Goal: Find specific page/section: Find specific page/section

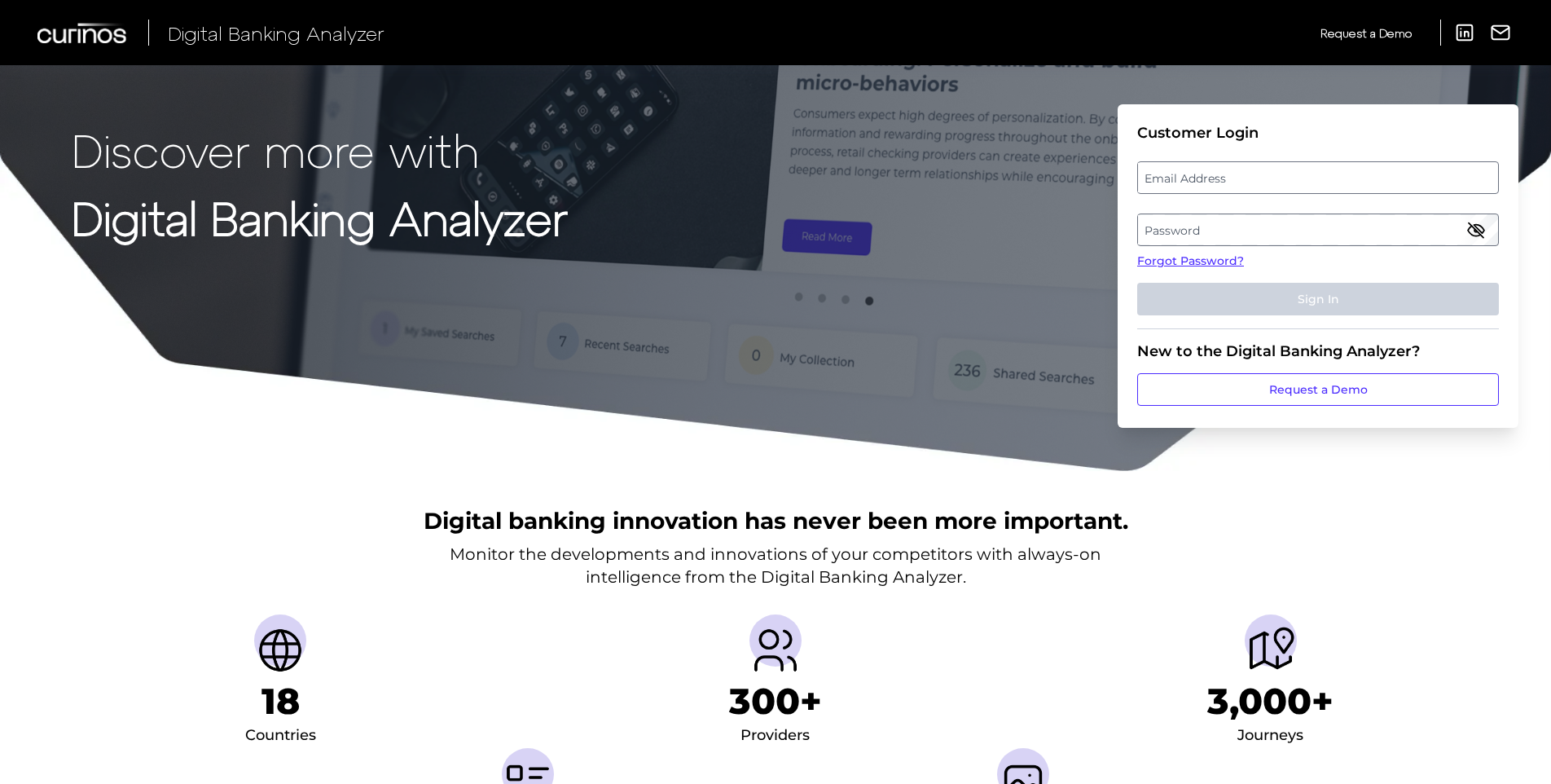
click at [1232, 171] on label "Email Address" at bounding box center [1318, 178] width 359 height 29
click at [1232, 171] on input "email" at bounding box center [1318, 178] width 362 height 33
click at [1223, 172] on input "Email Address" at bounding box center [1318, 178] width 362 height 33
type input "[PERSON_NAME][EMAIL_ADDRESS][PERSON_NAME][DOMAIN_NAME]"
click at [1170, 224] on label "Password" at bounding box center [1318, 230] width 359 height 29
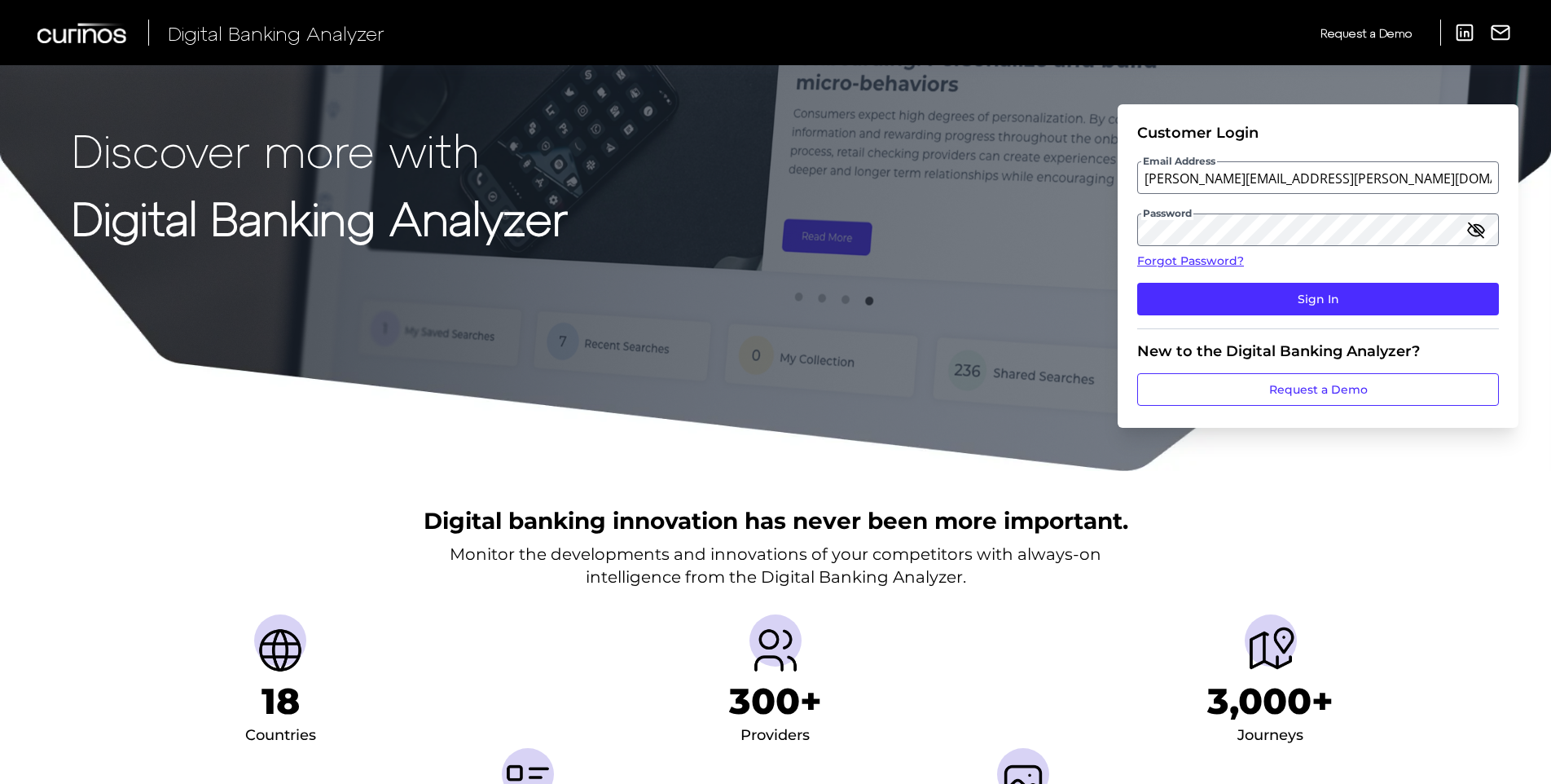
click at [1471, 235] on icon "button" at bounding box center [1477, 230] width 20 height 20
click at [1203, 288] on button "Sign In" at bounding box center [1318, 299] width 362 height 33
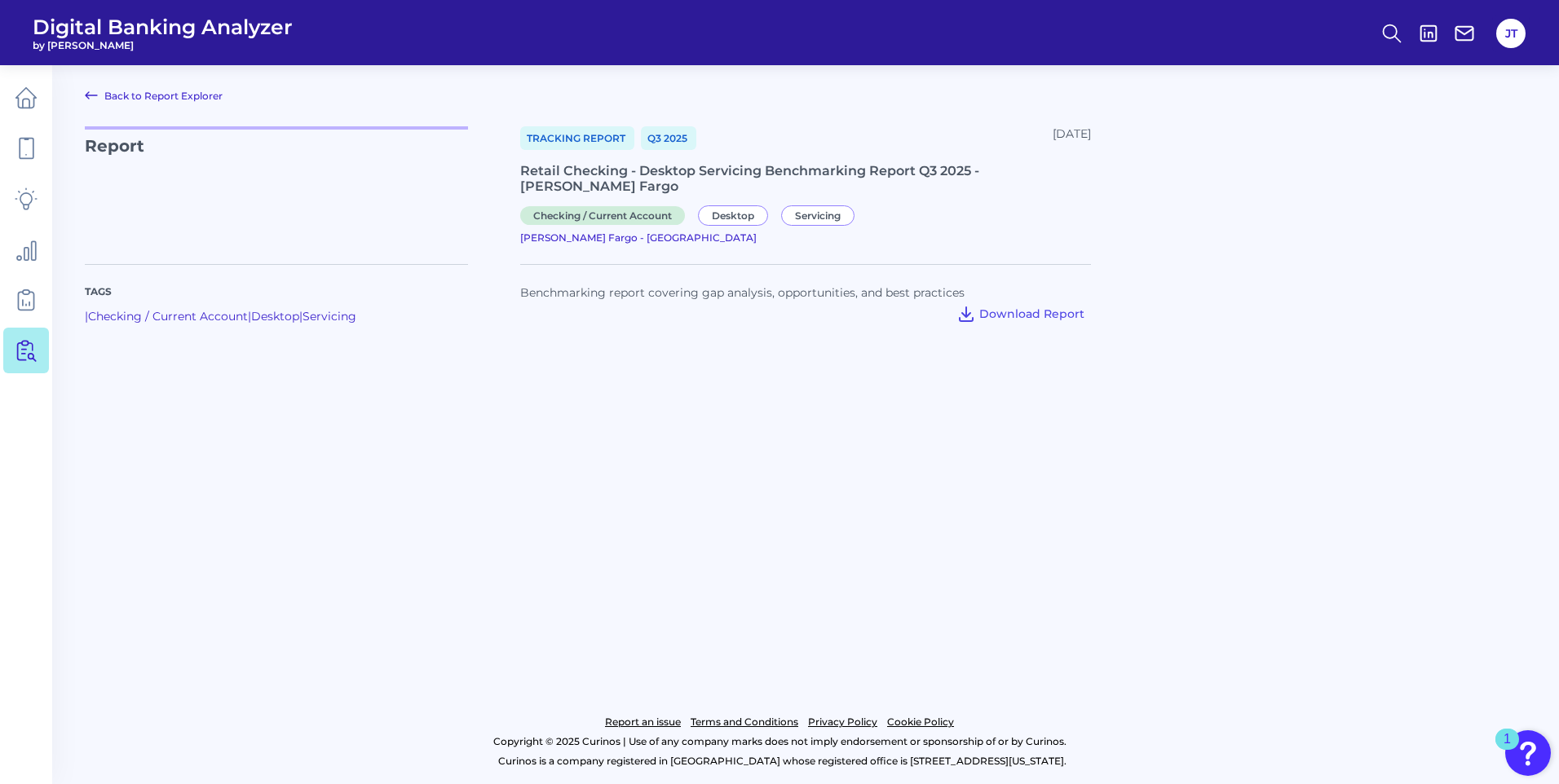
click at [647, 175] on div "Retail Checking - Desktop Servicing Benchmarking Report Q3 2025 - [PERSON_NAME]…" at bounding box center [805, 179] width 570 height 31
click at [756, 231] on span "[PERSON_NAME] Fargo - [GEOGRAPHIC_DATA]" at bounding box center [638, 237] width 236 height 12
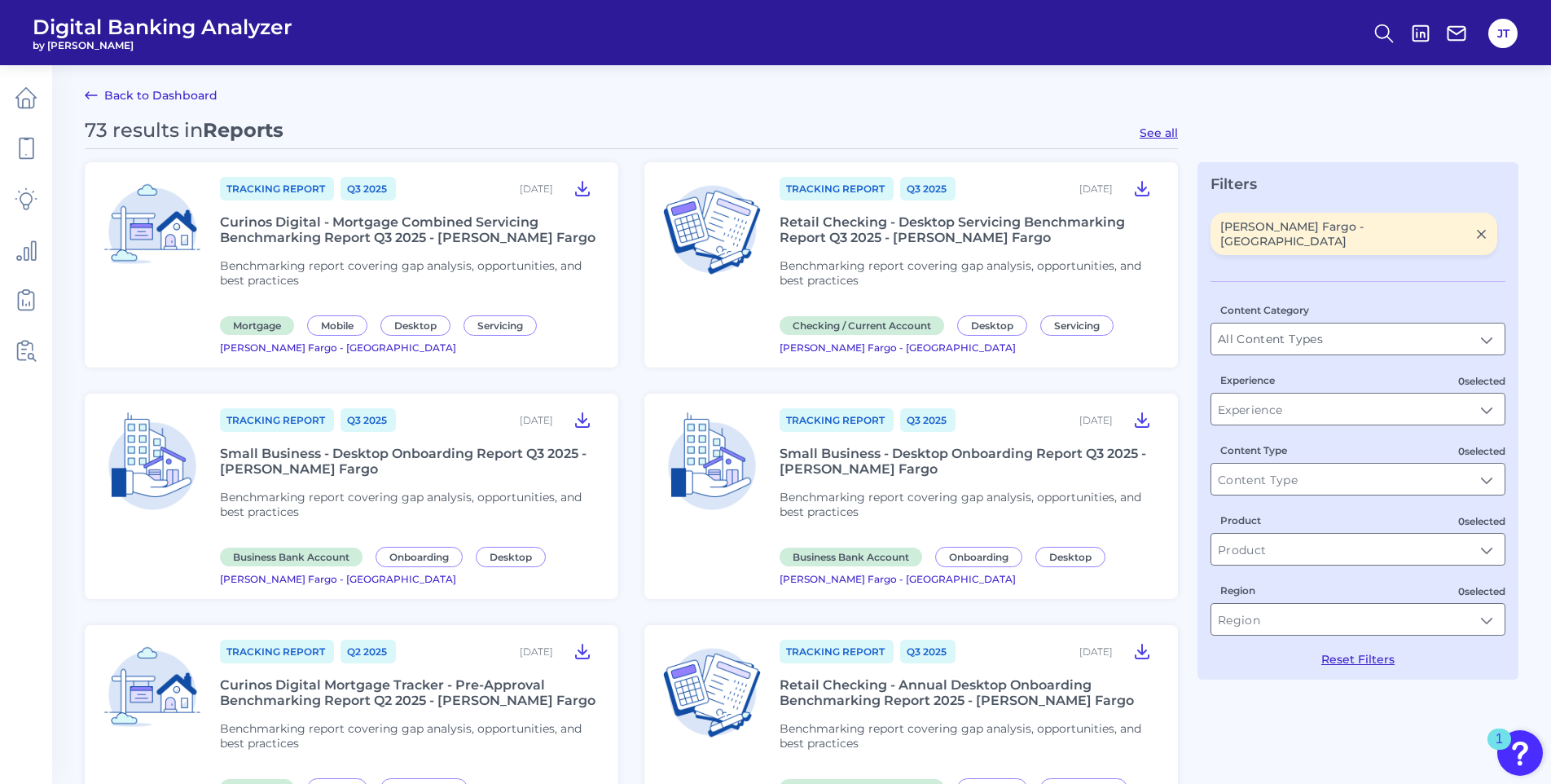
click at [912, 229] on div "Retail Checking - Desktop Servicing Benchmarking Report Q3 2025 - [PERSON_NAME]…" at bounding box center [968, 230] width 378 height 31
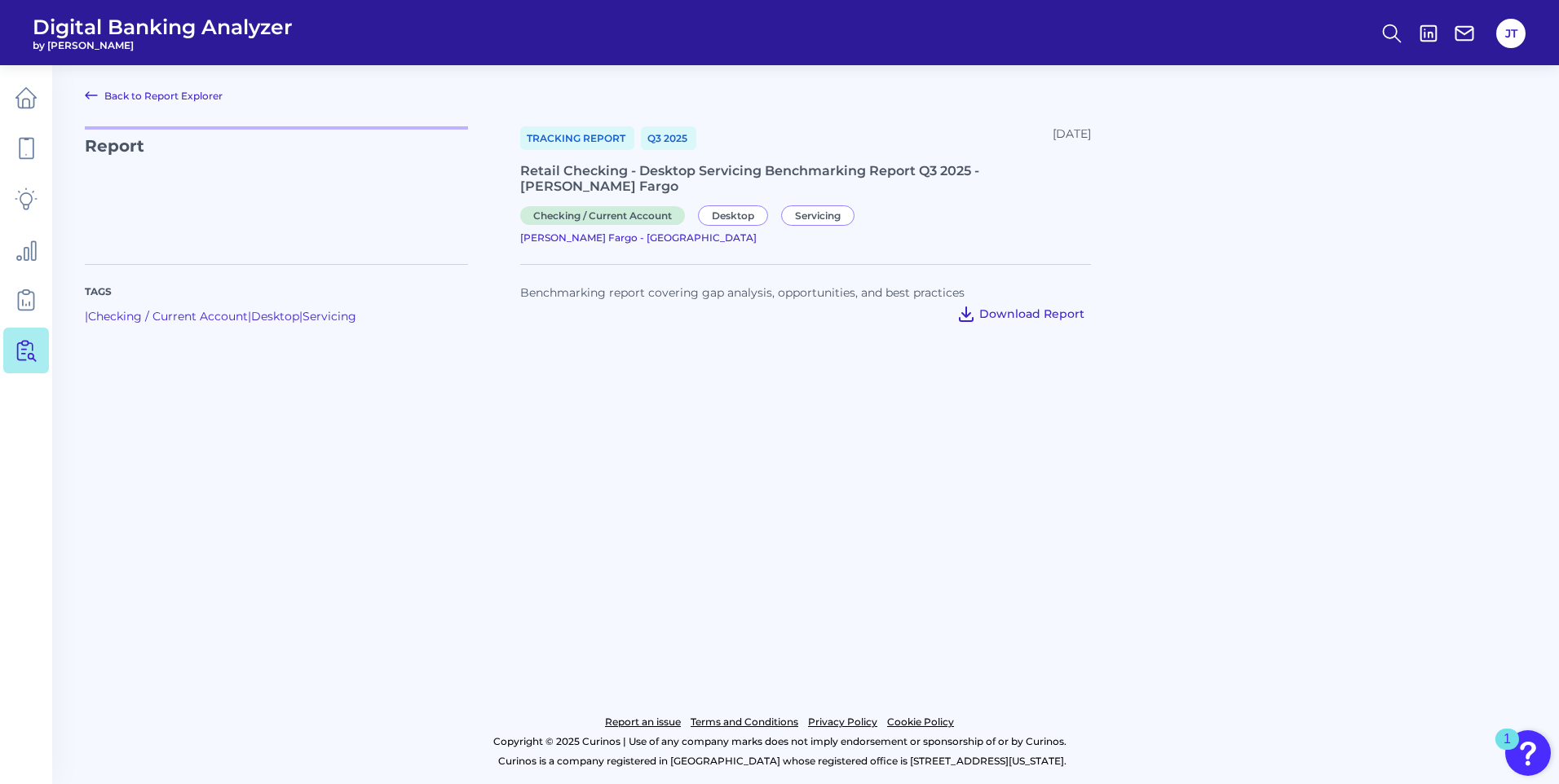
click at [1017, 307] on span "Download Report" at bounding box center [1031, 314] width 105 height 15
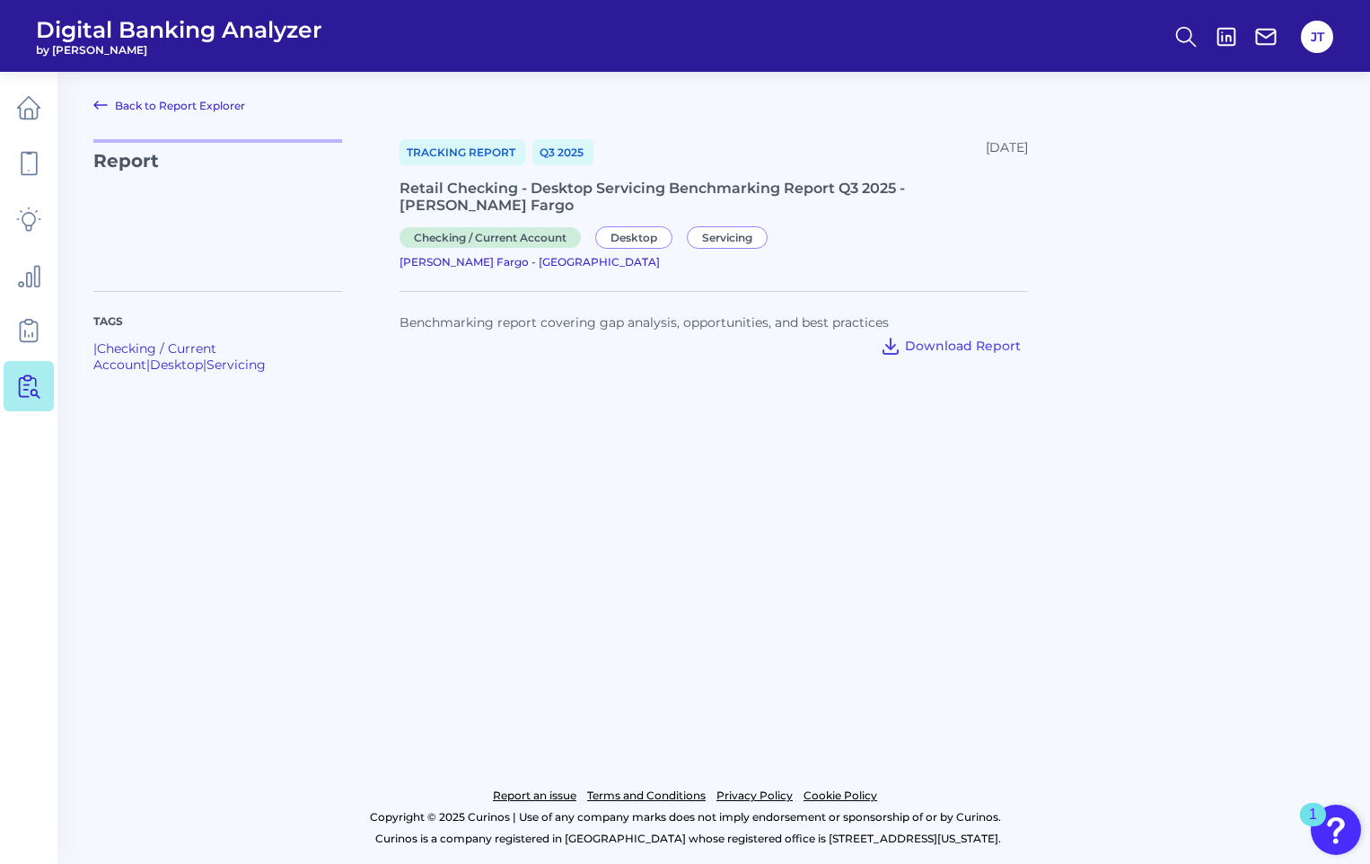
click at [13, 863] on html "Digital Banking Analyzer by Curinos JT Back to Report Explorer Report Tracking …" at bounding box center [685, 432] width 1370 height 864
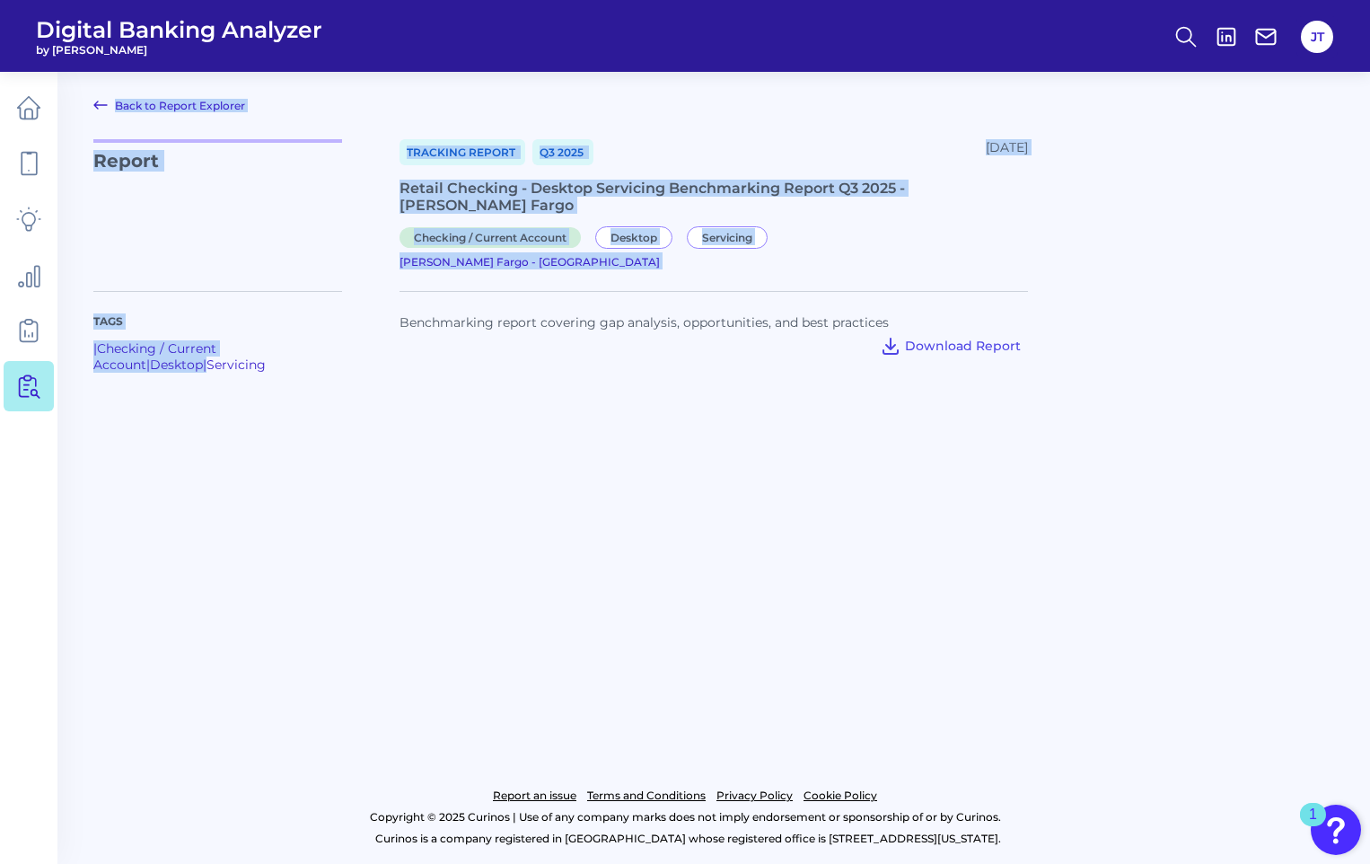
drag, startPoint x: 1098, startPoint y: 332, endPoint x: 1132, endPoint y: 308, distance: 41.9
click at [1099, 332] on div at bounding box center [1181, 331] width 306 height 125
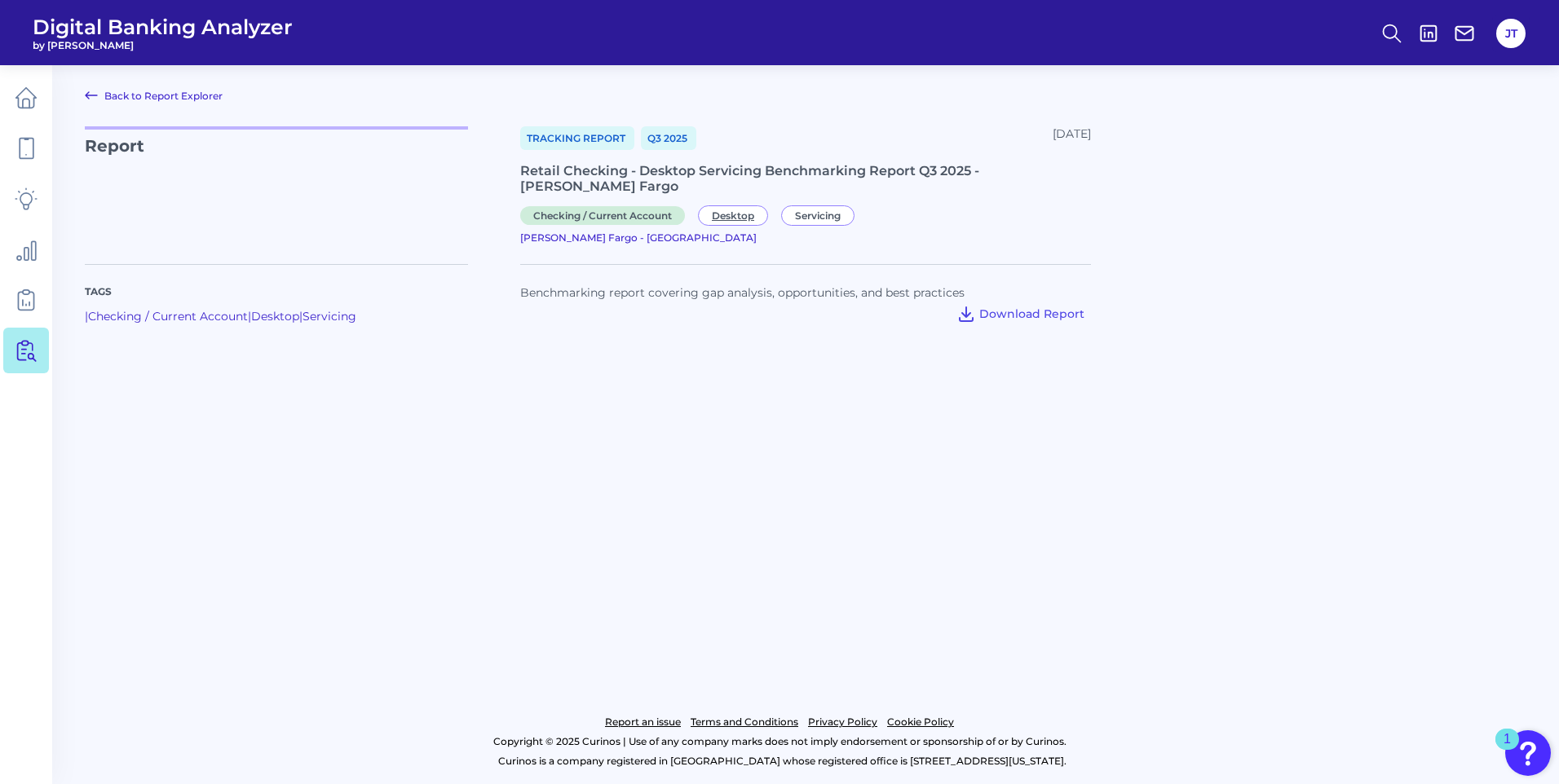
click at [748, 205] on span "Desktop" at bounding box center [733, 215] width 70 height 20
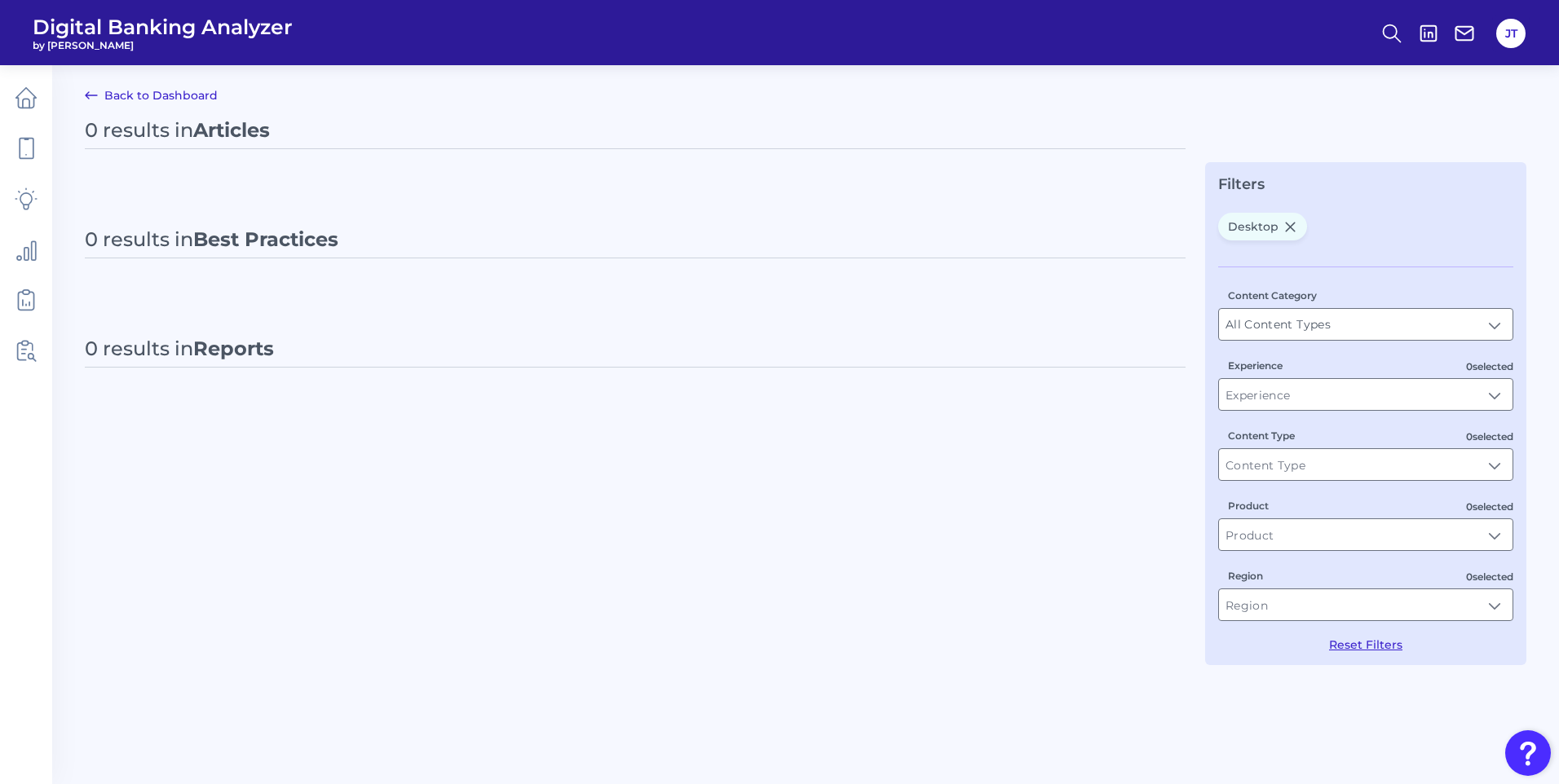
type input "Desktop"
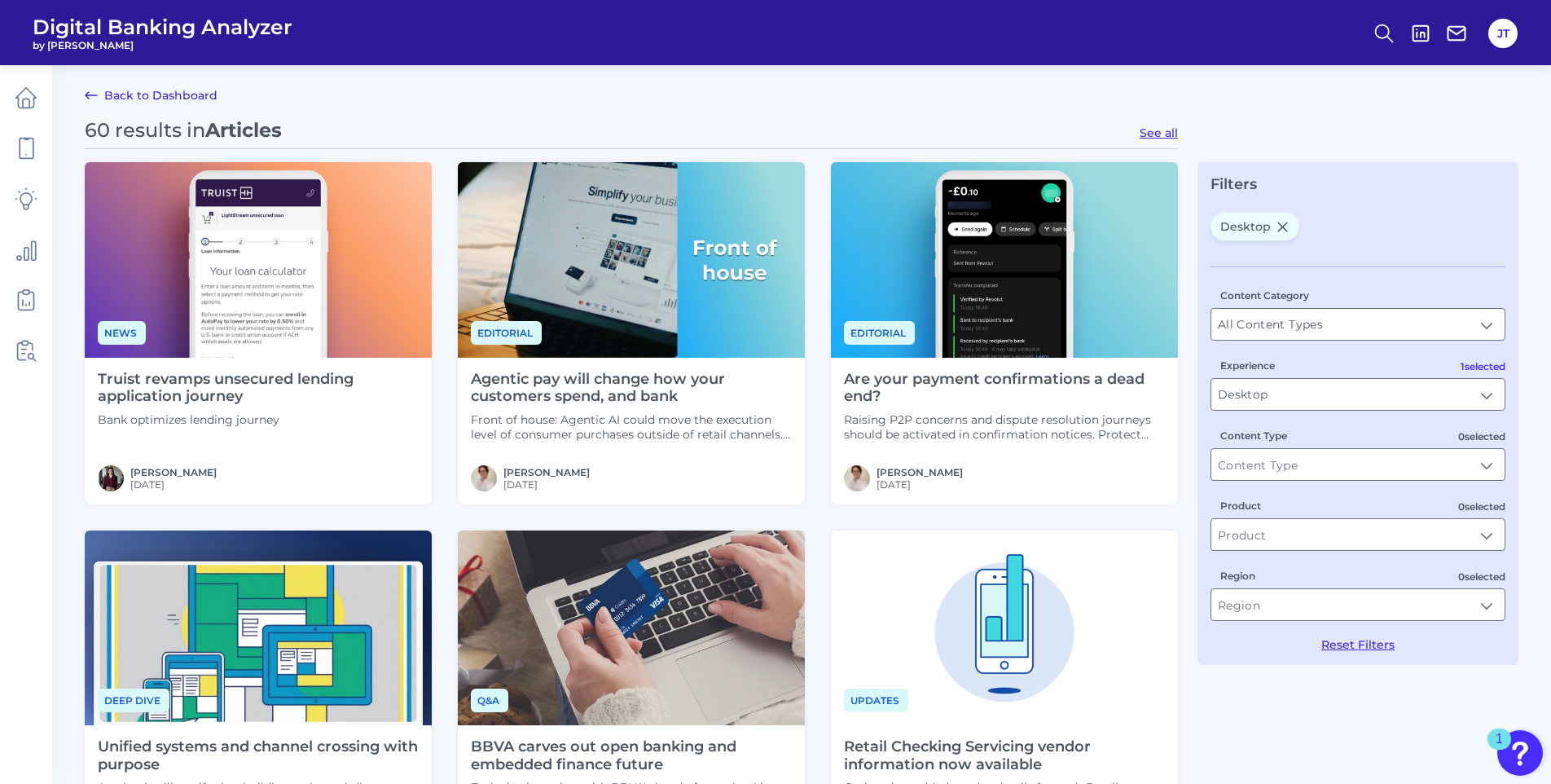
click at [98, 90] on icon at bounding box center [92, 95] width 20 height 20
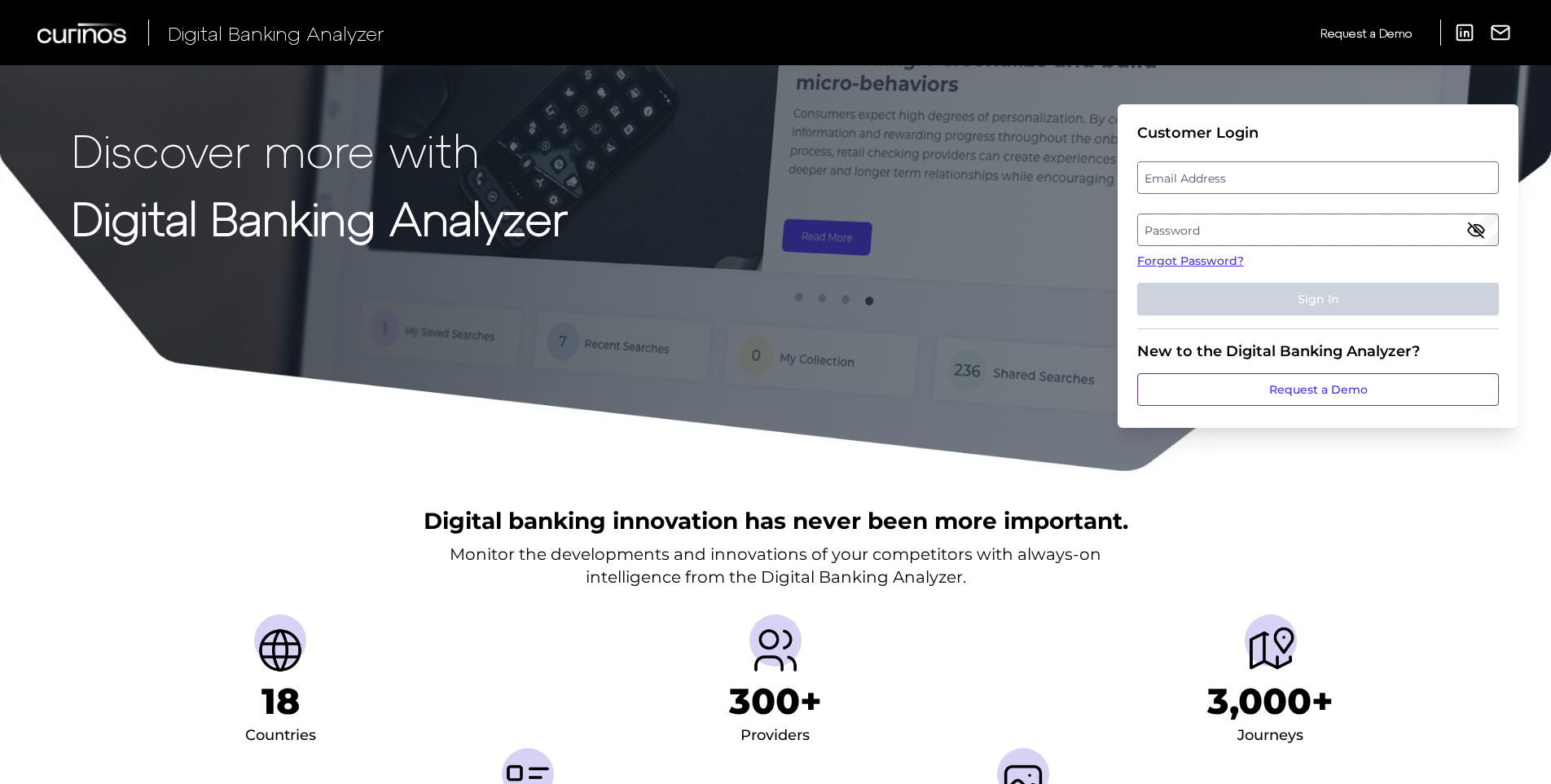
click at [1210, 153] on fieldset "Customer Login Email Address Password Forgot Password? Sign In" at bounding box center [1318, 226] width 362 height 205
click at [1206, 185] on label "Email Address" at bounding box center [1318, 178] width 359 height 29
click at [1206, 185] on input "email" at bounding box center [1318, 178] width 362 height 33
type input "[PERSON_NAME][EMAIL_ADDRESS][PERSON_NAME][DOMAIN_NAME]"
click at [1176, 221] on label "Password" at bounding box center [1318, 230] width 359 height 29
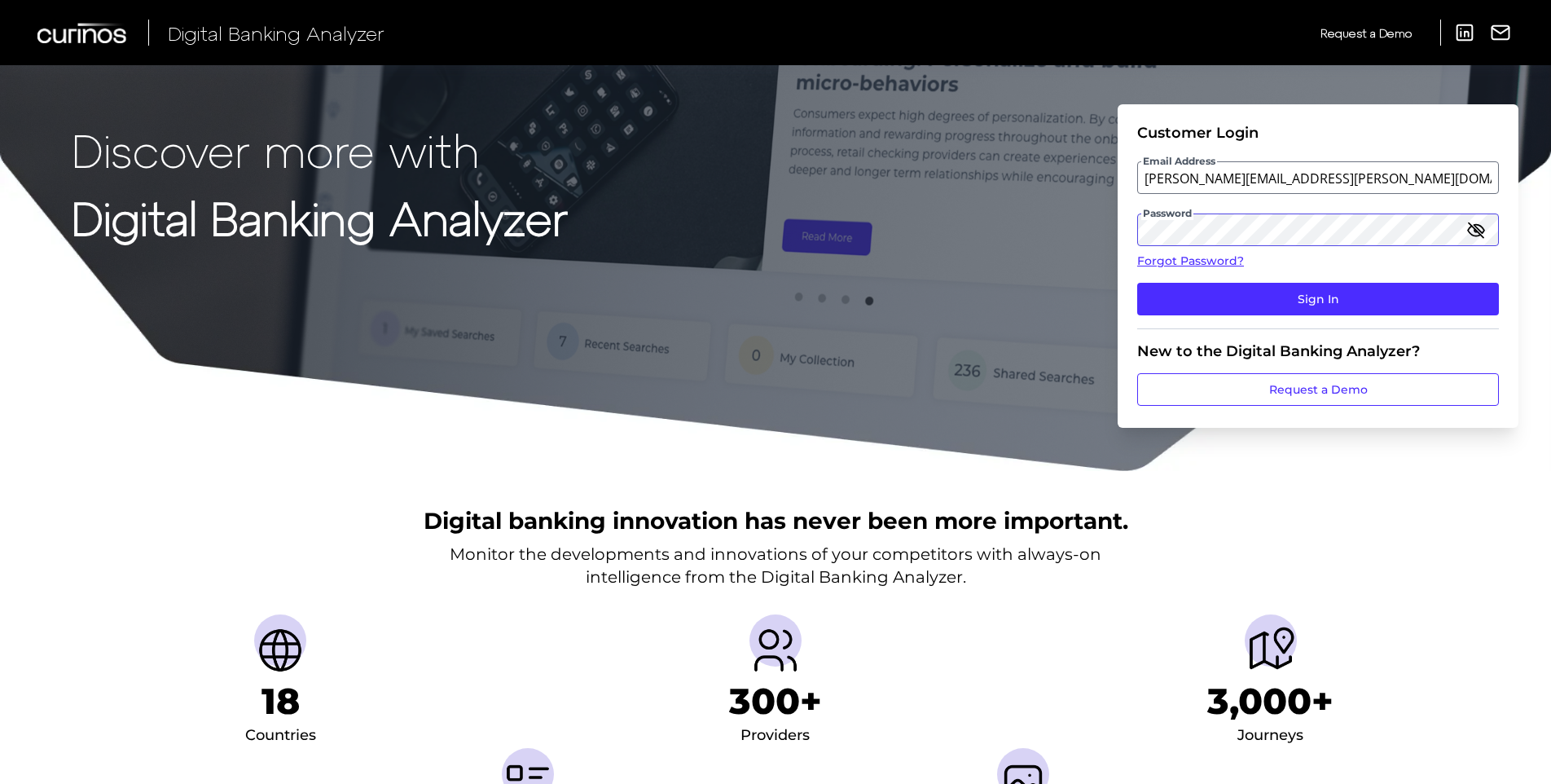
click at [1137, 283] on button "Sign In" at bounding box center [1318, 299] width 362 height 33
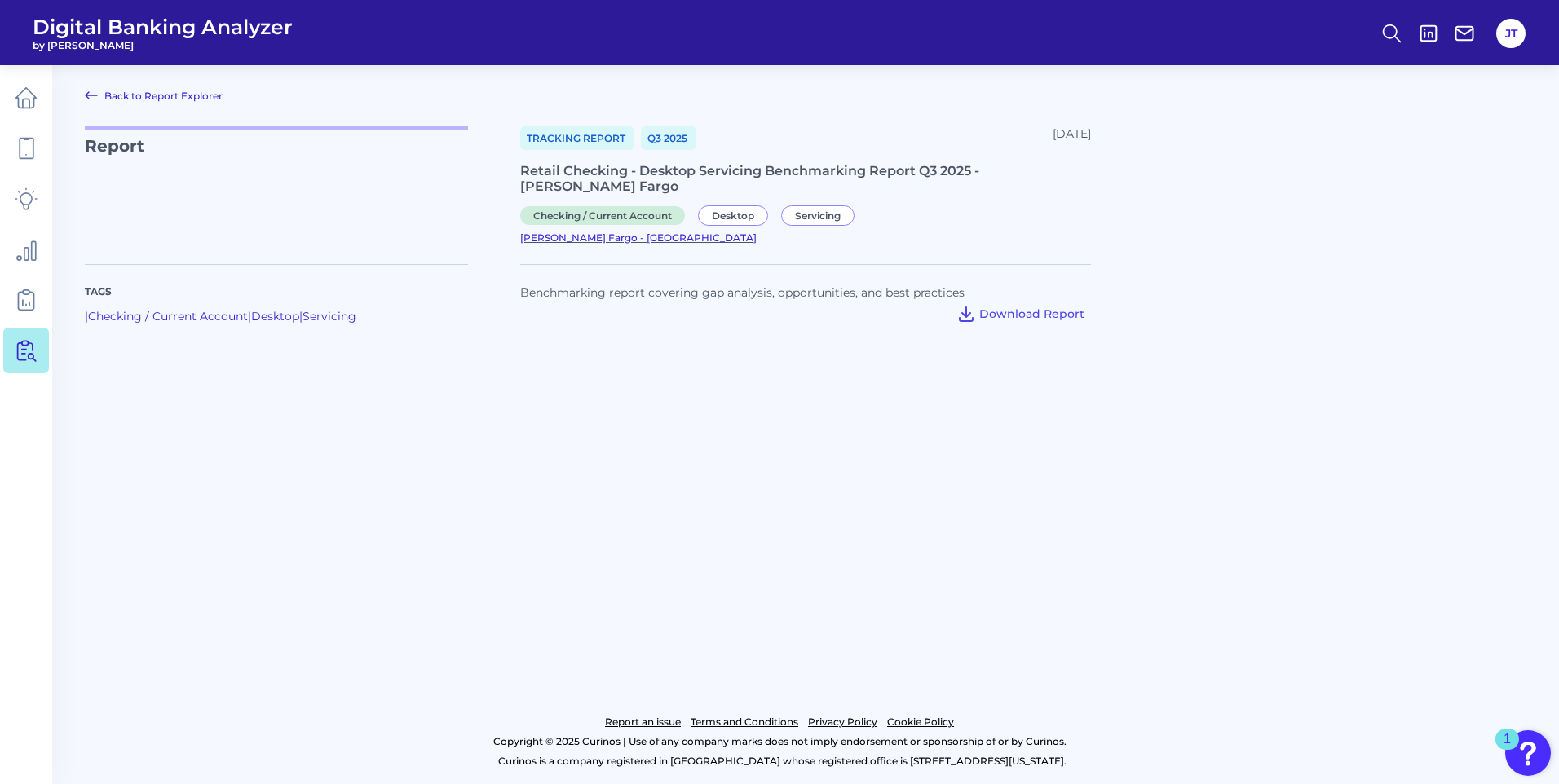
click at [756, 231] on span "[PERSON_NAME] Fargo - [GEOGRAPHIC_DATA]" at bounding box center [638, 237] width 236 height 12
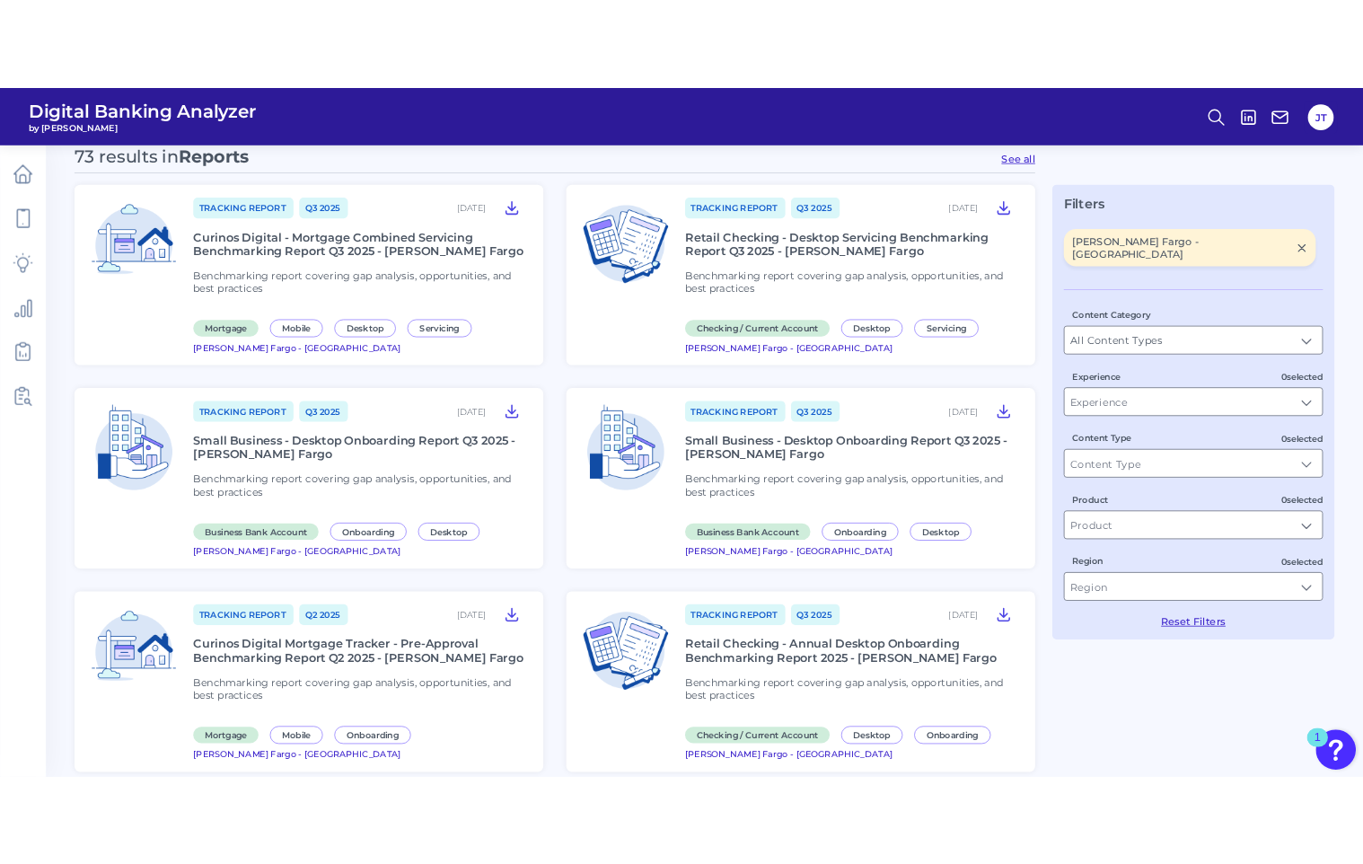
scroll to position [90, 0]
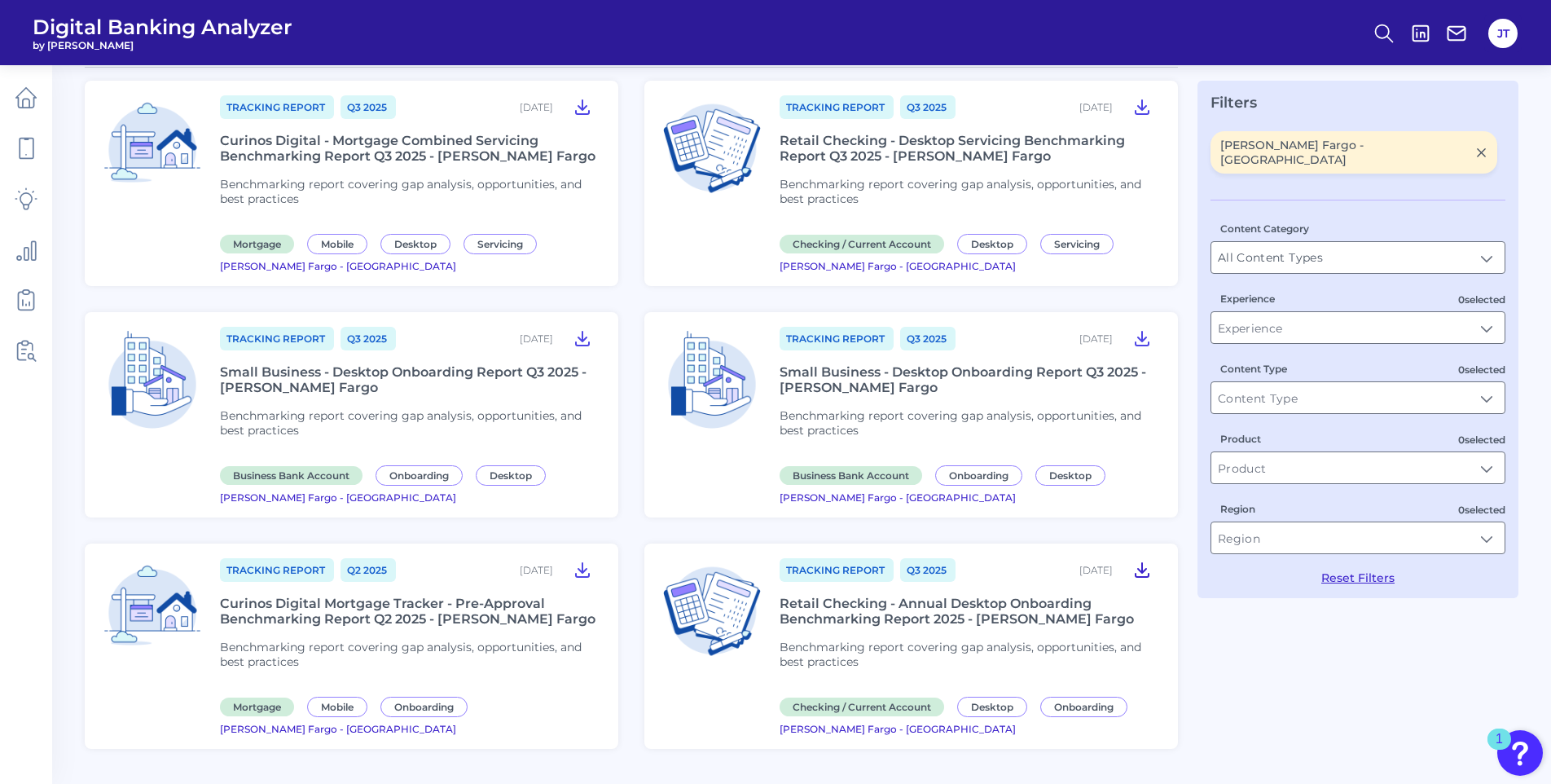
click at [1137, 566] on icon at bounding box center [1143, 570] width 20 height 20
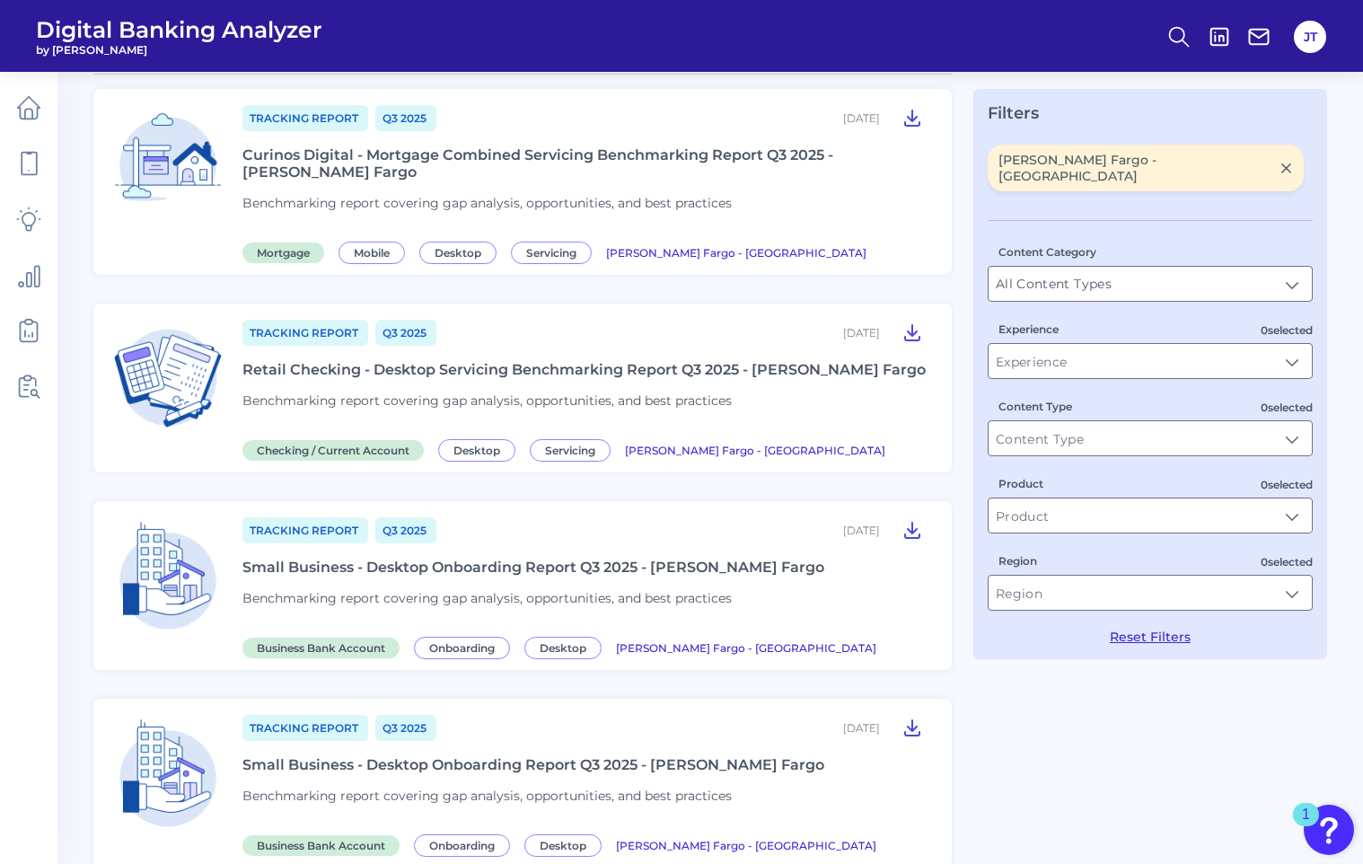
drag, startPoint x: 1260, startPoint y: 631, endPoint x: 1255, endPoint y: 698, distance: 66.6
click at [1255, 698] on div "0 results in Articles We're sorry. We could not find any matches for your searc…" at bounding box center [710, 793] width 1234 height 1506
click at [912, 325] on icon at bounding box center [912, 332] width 14 height 15
